Goal: Task Accomplishment & Management: Manage account settings

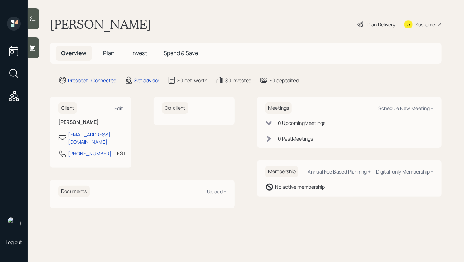
click at [119, 110] on div "Edit" at bounding box center [118, 108] width 9 height 7
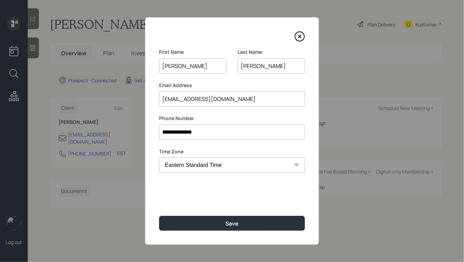
click at [245, 67] on input "[PERSON_NAME]" at bounding box center [271, 65] width 67 height 15
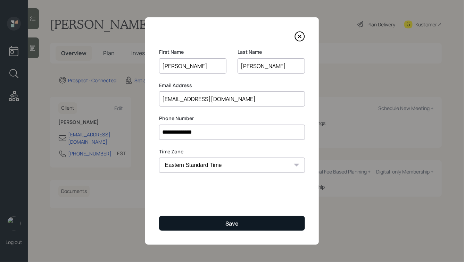
type input "[PERSON_NAME]"
click at [225, 223] on button "Save" at bounding box center [232, 223] width 146 height 15
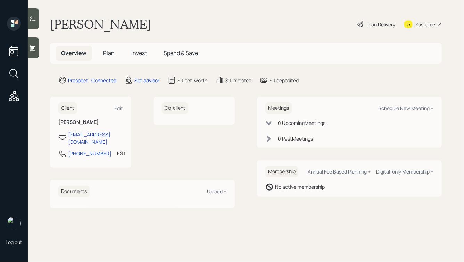
click at [30, 45] on icon at bounding box center [32, 47] width 7 height 7
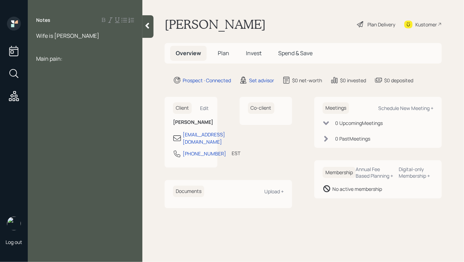
click at [68, 44] on div at bounding box center [85, 44] width 98 height 8
click at [80, 34] on div "Wife is [PERSON_NAME]" at bounding box center [85, 36] width 98 height 8
click at [47, 46] on div at bounding box center [85, 44] width 98 height 8
drag, startPoint x: 50, startPoint y: 51, endPoint x: 25, endPoint y: 29, distance: 34.2
click at [25, 29] on div "Log out Notes Wife is [PERSON_NAME] pain: [PERSON_NAME] Plan Delivery Kustomer …" at bounding box center [232, 131] width 464 height 262
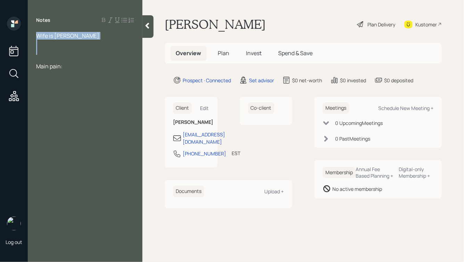
click at [92, 47] on div at bounding box center [85, 44] width 98 height 8
click at [64, 49] on div at bounding box center [85, 51] width 98 height 8
drag, startPoint x: 74, startPoint y: 67, endPoint x: 38, endPoint y: 39, distance: 45.8
click at [38, 39] on div "Wife is [PERSON_NAME] pain:" at bounding box center [85, 51] width 98 height 38
click at [38, 39] on span "Wife is [PERSON_NAME]" at bounding box center [67, 36] width 63 height 8
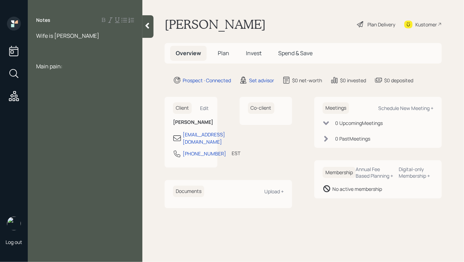
drag, startPoint x: 37, startPoint y: 36, endPoint x: 85, endPoint y: 76, distance: 62.4
click at [85, 76] on div "Notes Wife is [PERSON_NAME] pain:" at bounding box center [85, 135] width 115 height 237
drag, startPoint x: 78, startPoint y: 68, endPoint x: 30, endPoint y: 25, distance: 65.5
click at [30, 25] on div "Notes Wife is [PERSON_NAME] pain:" at bounding box center [85, 135] width 115 height 237
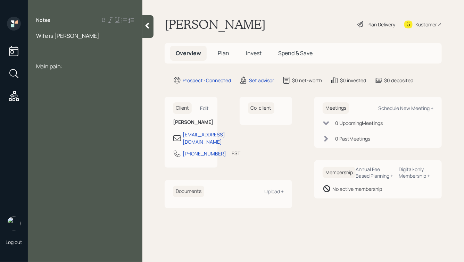
click at [93, 50] on div at bounding box center [85, 51] width 98 height 8
click at [76, 40] on div at bounding box center [85, 44] width 98 height 8
click at [71, 70] on div "Main pain:" at bounding box center [85, 74] width 98 height 8
click at [43, 55] on div at bounding box center [85, 59] width 98 height 8
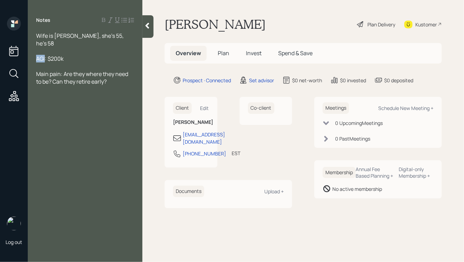
drag, startPoint x: 45, startPoint y: 52, endPoint x: 37, endPoint y: 52, distance: 8.3
click at [37, 55] on span "AGI: $200k" at bounding box center [49, 59] width 27 height 8
drag, startPoint x: 79, startPoint y: 51, endPoint x: 19, endPoint y: 52, distance: 59.8
click at [19, 52] on div "Log out Notes Wife is [PERSON_NAME], she's 55, he's 58 Income: $200k Main pain:…" at bounding box center [232, 131] width 464 height 262
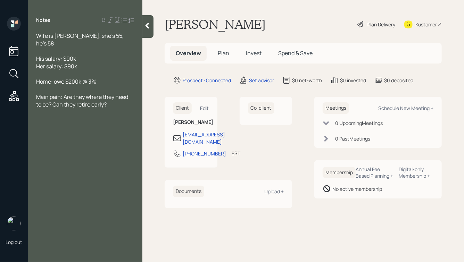
click at [54, 78] on span "Home: owe $200k @ 3%" at bounding box center [66, 82] width 60 height 8
click at [99, 78] on div "Home: owe $200k @ 3%" at bounding box center [85, 82] width 98 height 8
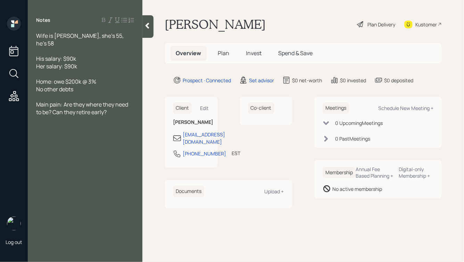
click at [54, 78] on span "Home: owe $200k @ 3%" at bounding box center [66, 82] width 60 height 8
click at [102, 78] on div "Home: owe $200k @ 3%" at bounding box center [85, 82] width 98 height 8
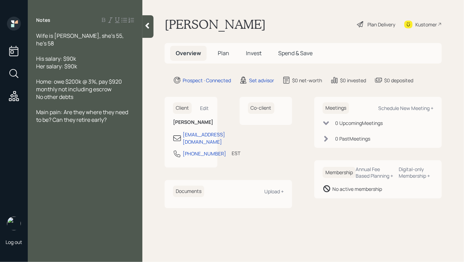
click at [55, 78] on span "Home: owe $200k @ 3%, pay $920 monthly not including escrow" at bounding box center [79, 85] width 87 height 15
click at [117, 85] on div "Home: owe $200k @ 3%, pay $920 monthly not including escrow" at bounding box center [85, 85] width 98 height 15
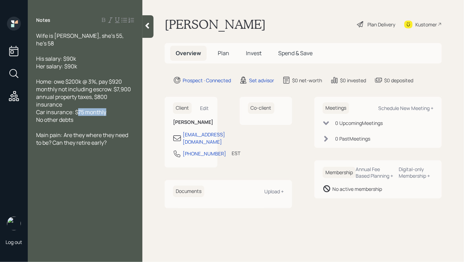
drag, startPoint x: 78, startPoint y: 106, endPoint x: 114, endPoint y: 106, distance: 35.8
click at [114, 108] on div "Car insurance: $75 monthly" at bounding box center [85, 112] width 98 height 8
click at [88, 70] on div at bounding box center [85, 74] width 98 height 8
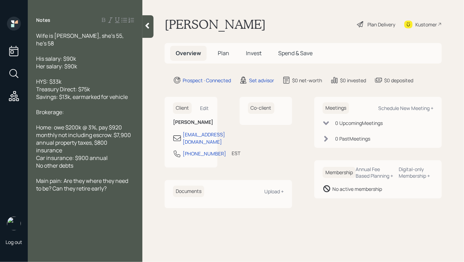
click at [62, 108] on span "Brokerage:" at bounding box center [50, 112] width 28 height 8
click at [97, 108] on div "Brokerage w/ [PERSON_NAME]:" at bounding box center [85, 112] width 98 height 8
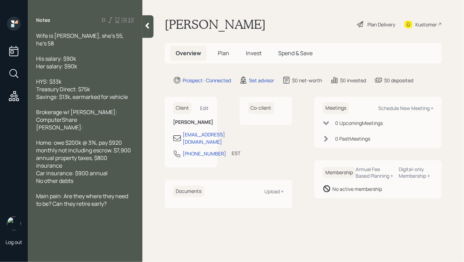
click at [96, 116] on div "ComputerShare" at bounding box center [85, 120] width 98 height 8
click at [64, 124] on div "[PERSON_NAME]:" at bounding box center [85, 128] width 98 height 8
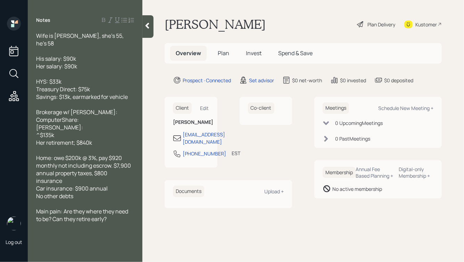
click at [75, 139] on span "Her retirement; $840k" at bounding box center [64, 143] width 56 height 8
click at [95, 139] on div "Her retirement: $840k" at bounding box center [85, 143] width 98 height 8
click at [83, 139] on span "Her retirement: $840k" at bounding box center [64, 143] width 56 height 8
drag, startPoint x: 73, startPoint y: 136, endPoint x: 48, endPoint y: 138, distance: 25.4
click at [48, 139] on span "Her retirement: $740k" at bounding box center [63, 143] width 55 height 8
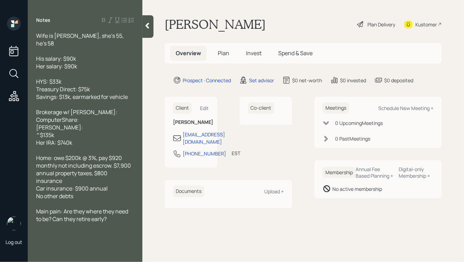
click at [83, 139] on div "Her IRA: $740k" at bounding box center [85, 143] width 98 height 8
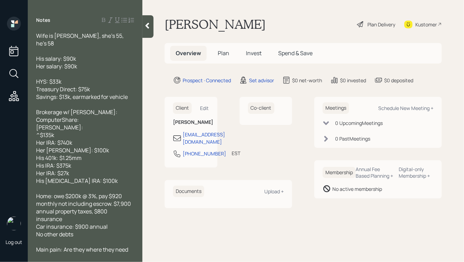
click at [62, 177] on span "His [MEDICAL_DATA] IRA: $100k" at bounding box center [77, 181] width 82 height 8
click at [68, 170] on span "Her IRA: $27k" at bounding box center [52, 174] width 33 height 8
click at [89, 154] on div "His 401k: $1.25mm" at bounding box center [85, 158] width 98 height 8
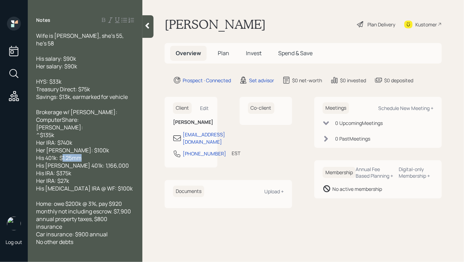
drag, startPoint x: 85, startPoint y: 152, endPoint x: 63, endPoint y: 152, distance: 21.9
click at [63, 154] on div "His 401k: $1.25mm" at bounding box center [85, 158] width 98 height 8
drag, startPoint x: 74, startPoint y: 160, endPoint x: 103, endPoint y: 160, distance: 28.5
click at [103, 162] on div "His [PERSON_NAME] 401k: 1,166,000" at bounding box center [85, 166] width 98 height 8
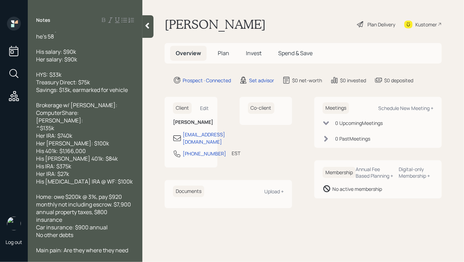
scroll to position [10, 0]
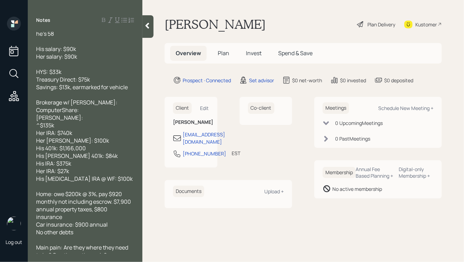
click at [62, 122] on div "^$135k" at bounding box center [85, 126] width 98 height 8
click at [94, 99] on span "Brokerage w/ [PERSON_NAME]:" at bounding box center [76, 103] width 81 height 8
click at [37, 106] on span "ComputerShare:" at bounding box center [57, 110] width 43 height 8
click at [35, 111] on div "Wife is [PERSON_NAME], she's 55, he's 58 His salary: $90k Her salary: $90k HYS:…" at bounding box center [85, 143] width 115 height 222
click at [37, 114] on span "[PERSON_NAME]:" at bounding box center [59, 118] width 47 height 8
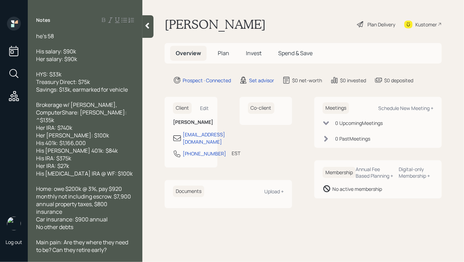
scroll to position [2, 0]
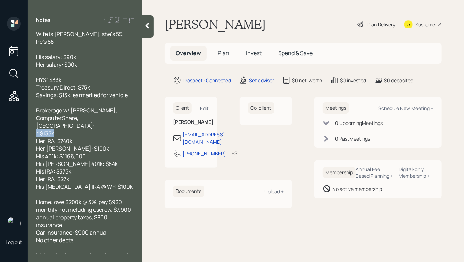
drag, startPoint x: 56, startPoint y: 120, endPoint x: 38, endPoint y: 120, distance: 18.1
click at [38, 130] on div "^$135k" at bounding box center [85, 134] width 98 height 8
click at [54, 130] on span "^$135k" at bounding box center [45, 134] width 18 height 8
drag, startPoint x: 55, startPoint y: 120, endPoint x: 42, endPoint y: 119, distance: 13.6
click at [42, 130] on div "^$135k" at bounding box center [85, 134] width 98 height 8
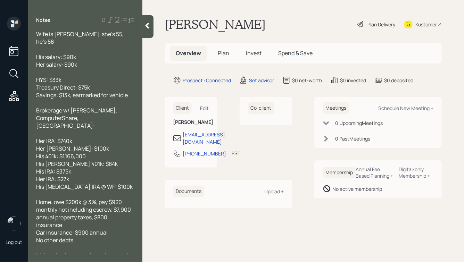
scroll to position [0, 0]
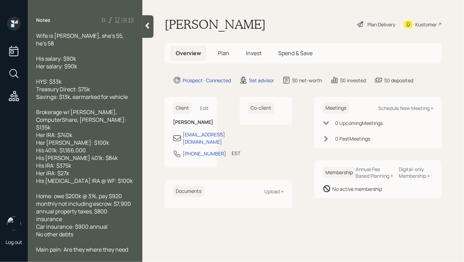
click at [122, 246] on div "Main pain: Are they where they need to be? Can they retire early?" at bounding box center [85, 253] width 98 height 15
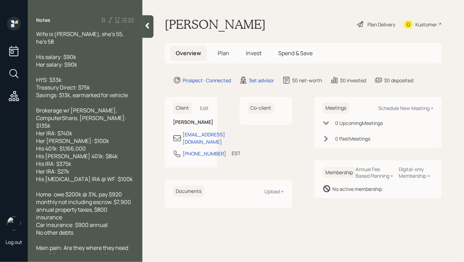
click at [98, 176] on div "His [MEDICAL_DATA] IRA @ WF: $100k" at bounding box center [85, 180] width 98 height 8
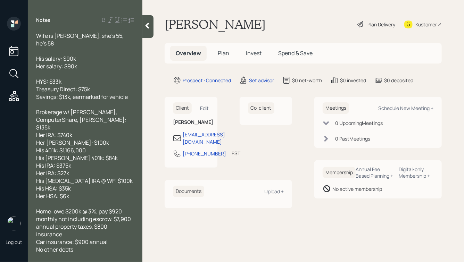
scroll to position [17, 0]
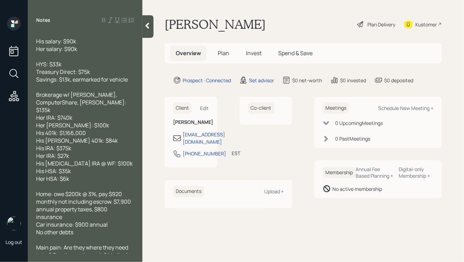
click at [149, 24] on icon at bounding box center [147, 25] width 7 height 7
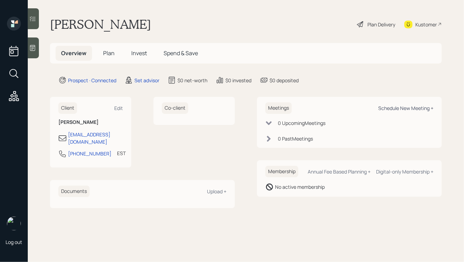
click at [389, 108] on div "Schedule New Meeting +" at bounding box center [406, 108] width 55 height 7
select select "round-[PERSON_NAME]"
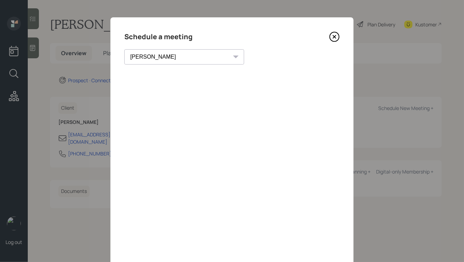
click at [334, 37] on icon at bounding box center [335, 37] width 10 height 10
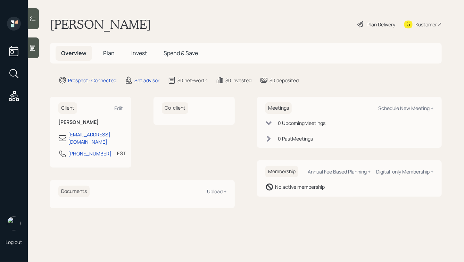
click at [34, 45] on icon at bounding box center [32, 48] width 5 height 6
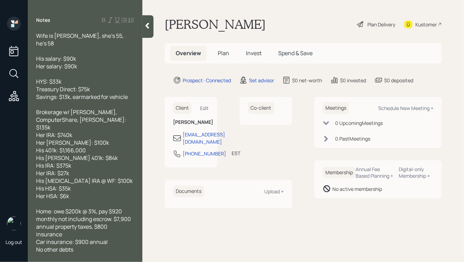
click at [113, 35] on div "Wife is [PERSON_NAME], she's 55, he's 58" at bounding box center [85, 39] width 98 height 15
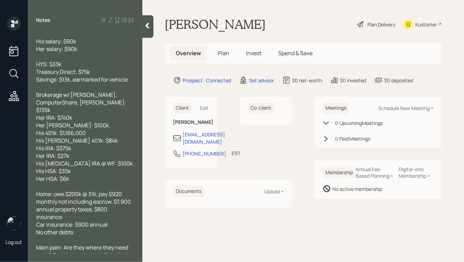
click at [147, 30] on div at bounding box center [148, 26] width 11 height 23
